Goal: Task Accomplishment & Management: Complete application form

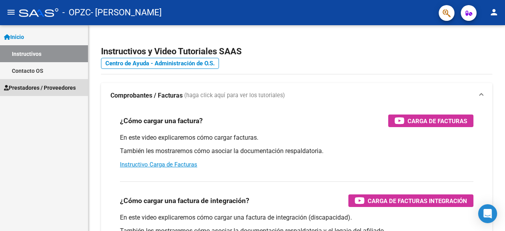
click at [42, 86] on span "Prestadores / Proveedores" at bounding box center [40, 88] width 72 height 9
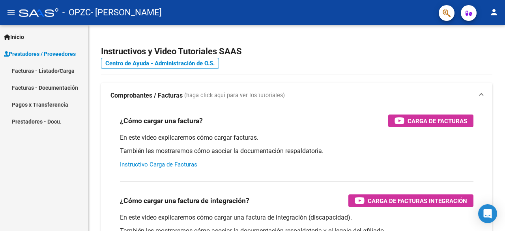
click at [47, 72] on link "Facturas - Listado/Carga" at bounding box center [44, 70] width 88 height 17
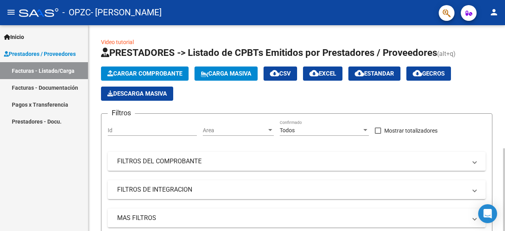
click at [156, 71] on span "Cargar Comprobante" at bounding box center [144, 73] width 75 height 7
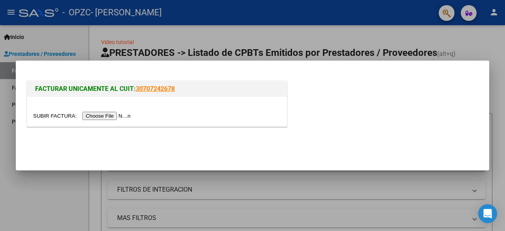
click at [49, 115] on input "file" at bounding box center [83, 116] width 100 height 8
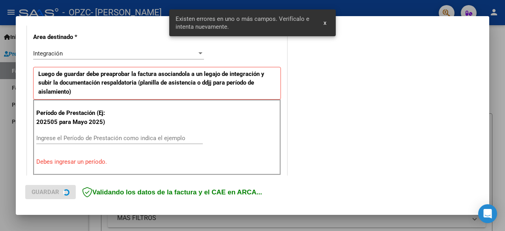
scroll to position [184, 0]
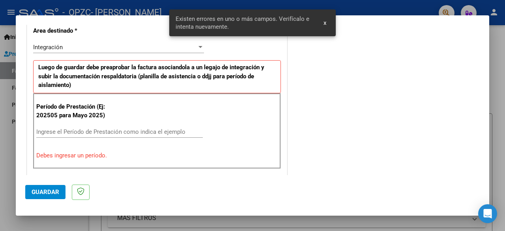
click at [115, 130] on input "Ingrese el Período de Prestación como indica el ejemplo" at bounding box center [119, 131] width 166 height 7
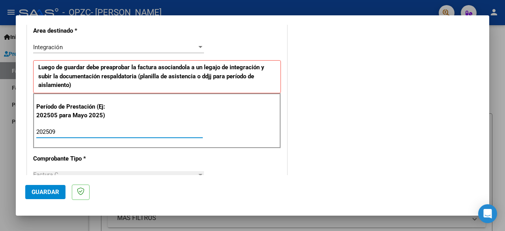
type input "202509"
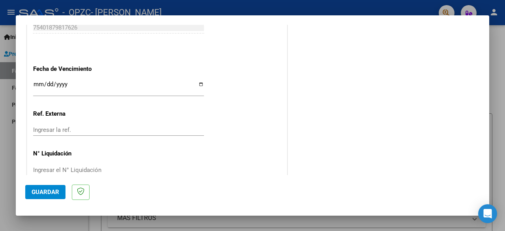
scroll to position [550, 0]
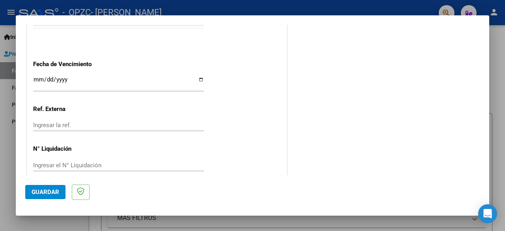
click at [41, 188] on button "Guardar" at bounding box center [45, 192] width 40 height 14
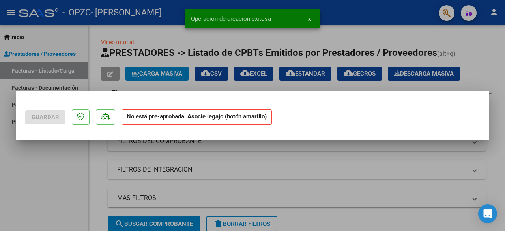
scroll to position [0, 0]
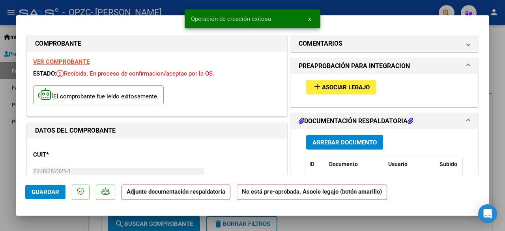
click at [317, 88] on mat-icon "add" at bounding box center [316, 86] width 9 height 9
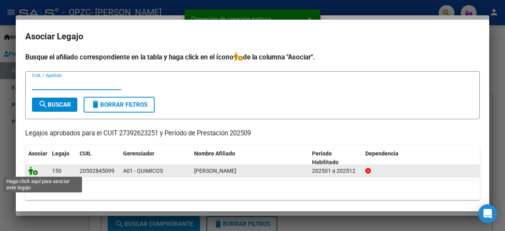
click at [35, 171] on icon at bounding box center [32, 171] width 9 height 9
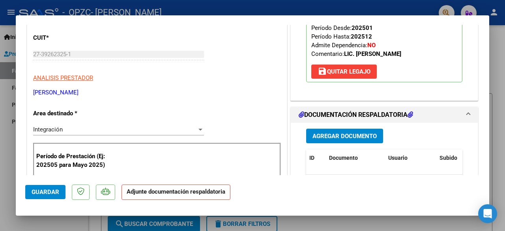
scroll to position [167, 0]
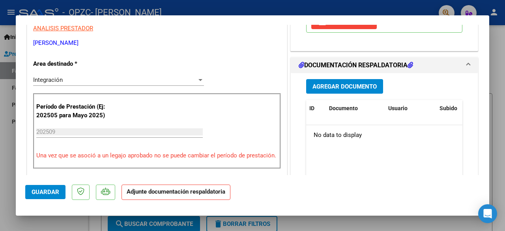
click at [365, 83] on span "Agregar Documento" at bounding box center [344, 86] width 64 height 7
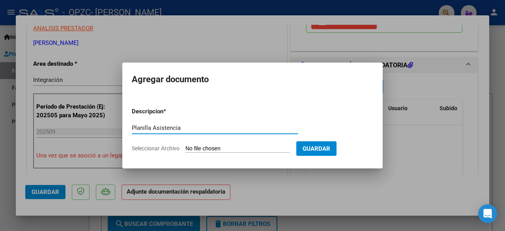
type input "Planilla Asistencia"
click at [194, 151] on input "Seleccionar Archivo" at bounding box center [237, 148] width 104 height 7
type input "C:\fakepath\WhatsApp Image [DATE] 17.36.01.jpeg"
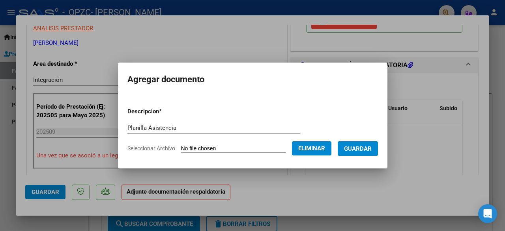
click at [371, 149] on span "Guardar" at bounding box center [358, 148] width 28 height 7
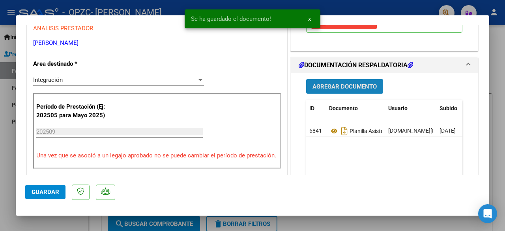
click at [351, 91] on button "Agregar Documento" at bounding box center [344, 86] width 77 height 15
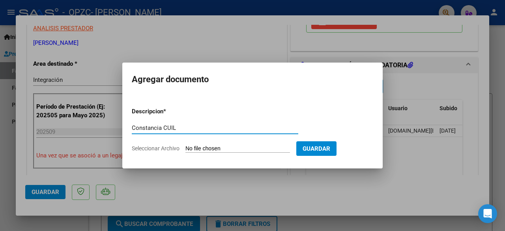
type input "Constancia CUIL"
click at [192, 145] on input "Seleccionar Archivo" at bounding box center [237, 148] width 104 height 7
type input "C:\fakepath\constanciadecuil-27392623251-1.pdf"
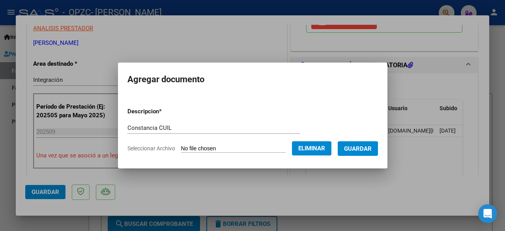
click at [366, 146] on span "Guardar" at bounding box center [358, 148] width 28 height 7
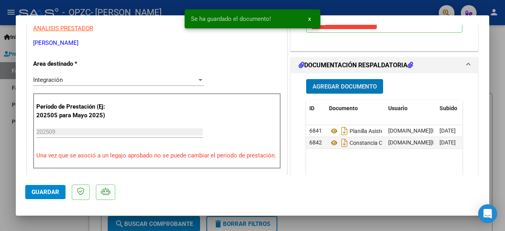
click at [47, 193] on span "Guardar" at bounding box center [46, 192] width 28 height 7
